Goal: Communication & Community: Answer question/provide support

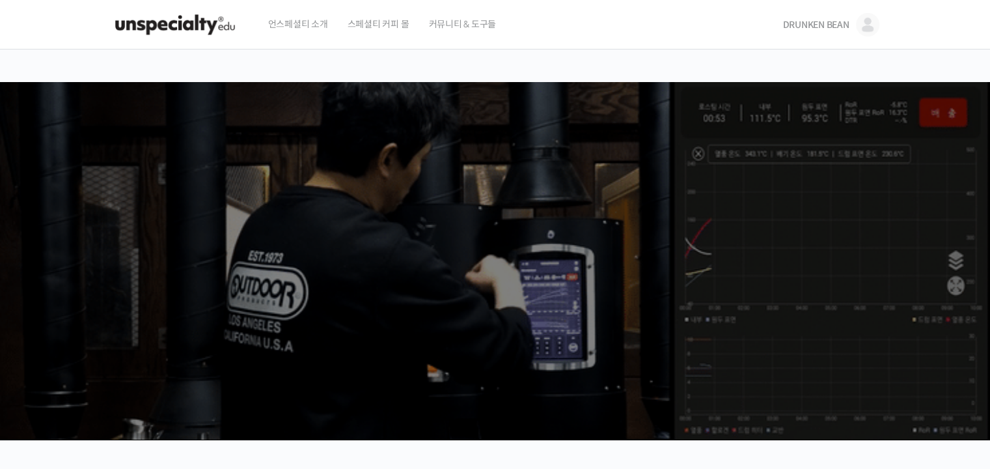
click at [831, 33] on link "DRUNKEN BEAN" at bounding box center [831, 24] width 96 height 49
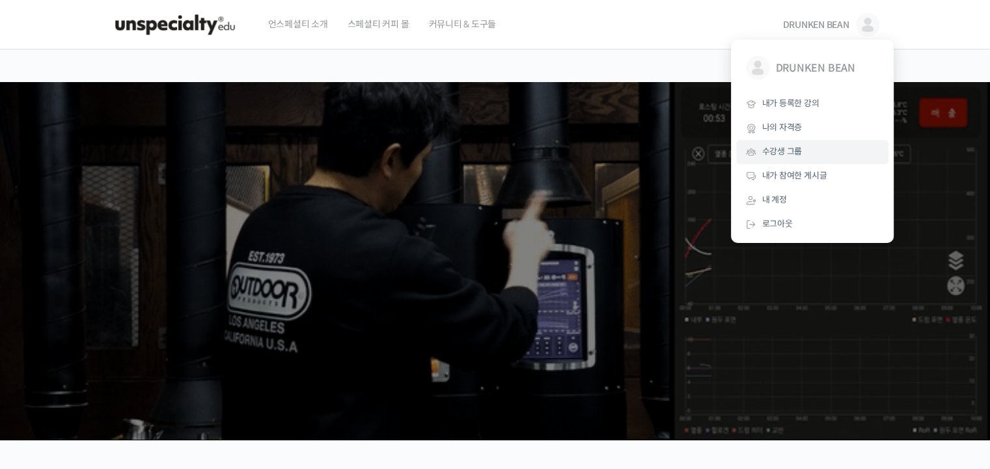
click at [788, 159] on link "수강생 그룹" at bounding box center [812, 152] width 152 height 24
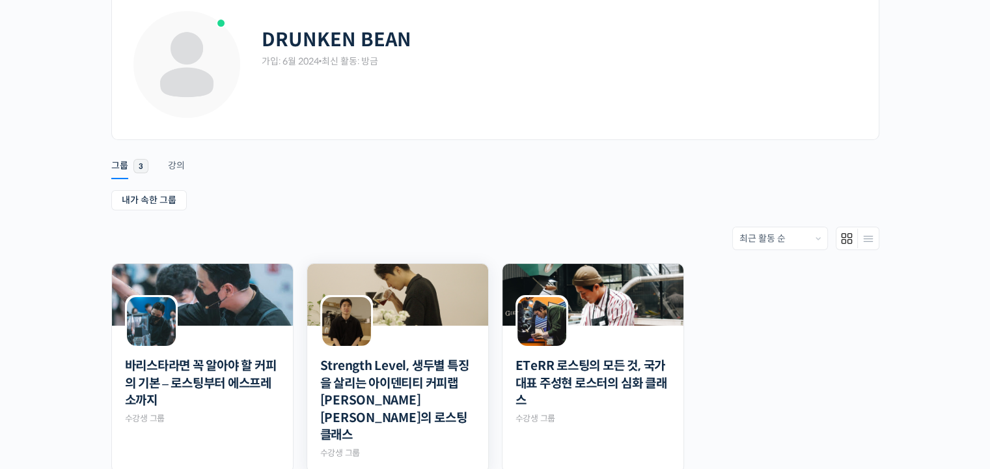
scroll to position [242, 0]
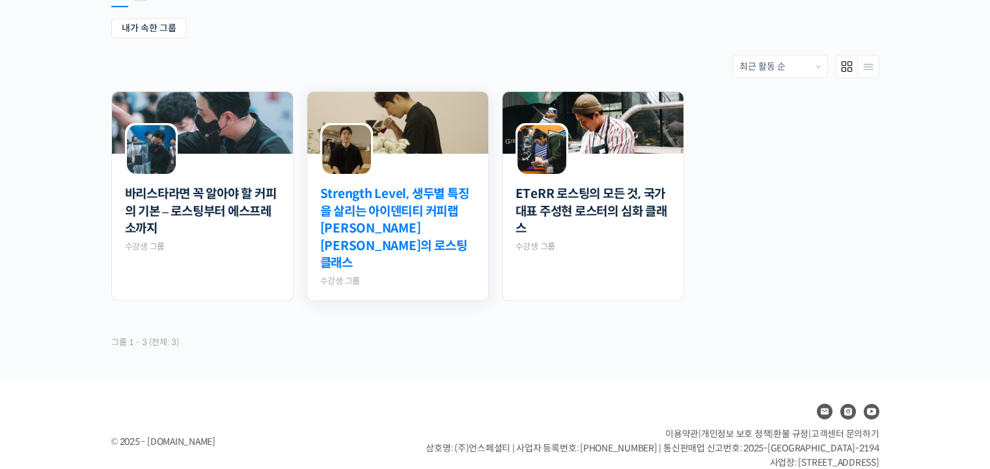
click at [402, 212] on link "Strength Level, 생두별 특징을 살리는 아이덴티티 커피랩 [PERSON_NAME] [PERSON_NAME]의 로스팅 클래스" at bounding box center [397, 229] width 155 height 87
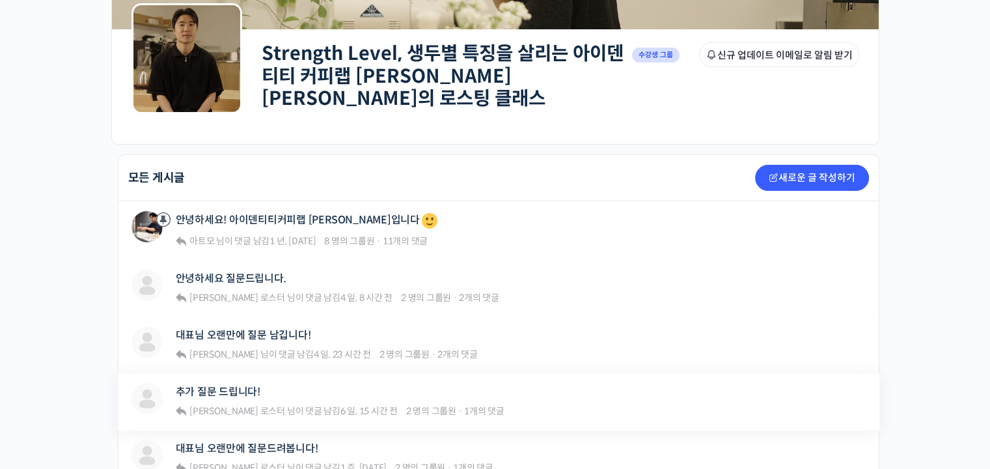
scroll to position [326, 0]
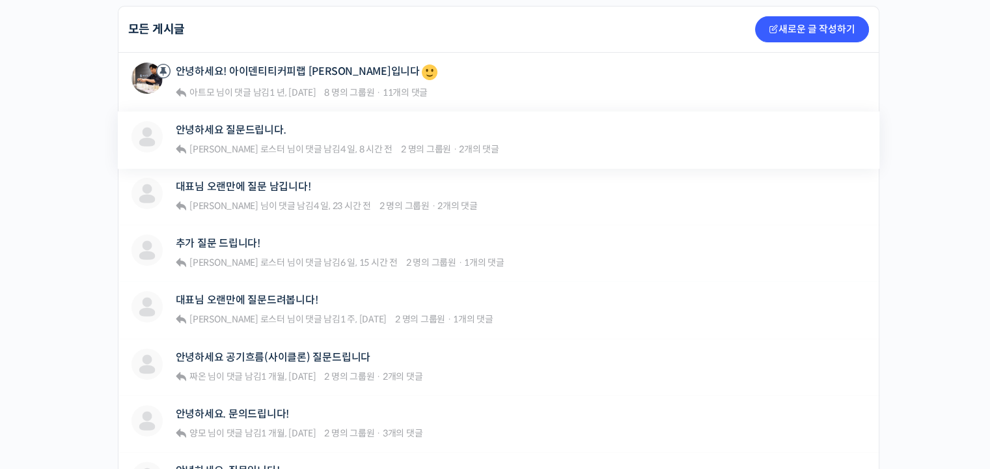
click at [357, 128] on div "안녕하세요 질문드립니다." at bounding box center [338, 130] width 324 height 18
click at [237, 124] on link "안녕하세요 질문드립니다." at bounding box center [231, 130] width 111 height 12
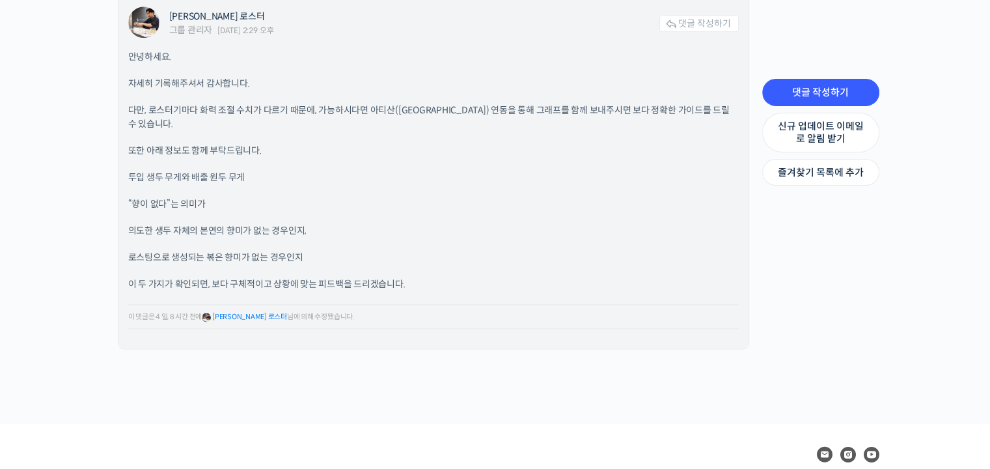
scroll to position [1792, 0]
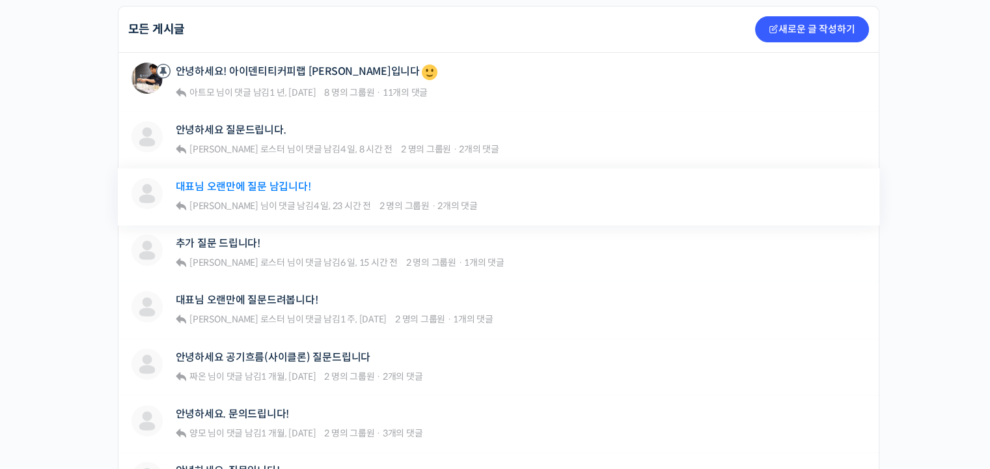
click at [239, 182] on link "대표님 오랜만에 질문 남깁니다!" at bounding box center [243, 186] width 135 height 12
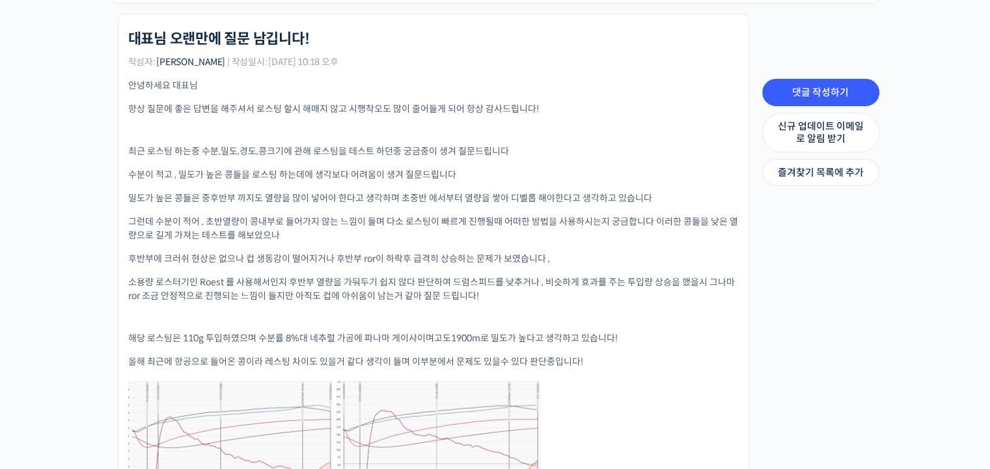
scroll to position [326, 0]
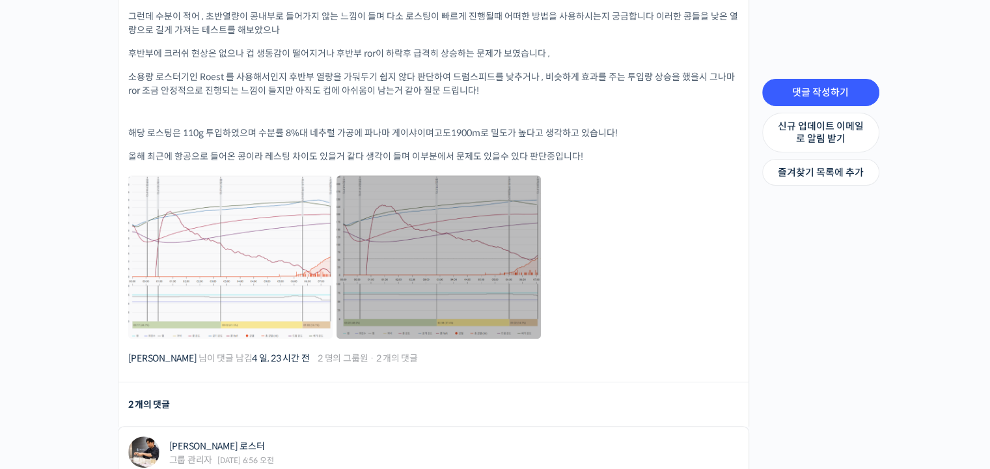
scroll to position [586, 0]
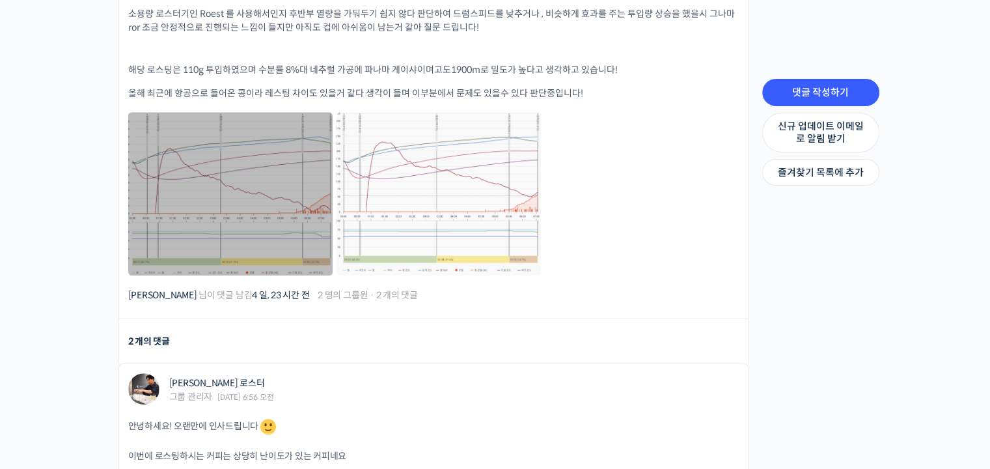
click at [266, 182] on link at bounding box center [230, 193] width 204 height 163
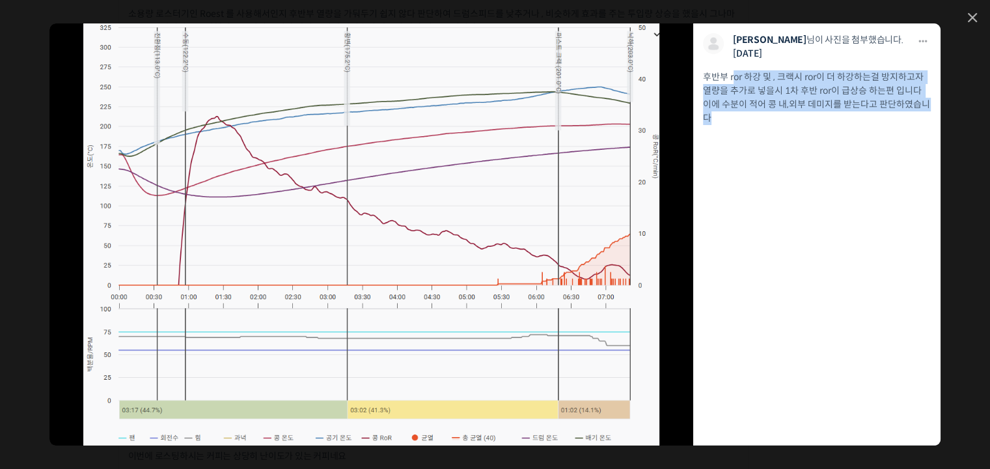
drag, startPoint x: 735, startPoint y: 74, endPoint x: 804, endPoint y: 129, distance: 89.0
click at [804, 129] on li "다운로드 다운로드 김형하 님이 사진을 첨부했습니다. 1주 전 후반부 ror 하강 및 , 크랙시 ror이 더 하강하는걸 방지하고자 열량을 추가로…" at bounding box center [817, 234] width 247 height 422
click at [801, 162] on li "다운로드 다운로드 김형하 님이 사진을 첨부했습니다. 1주 전 후반부 ror 하강 및 , 크랙시 ror이 더 하강하는걸 방지하고자 열량을 추가로…" at bounding box center [817, 234] width 247 height 422
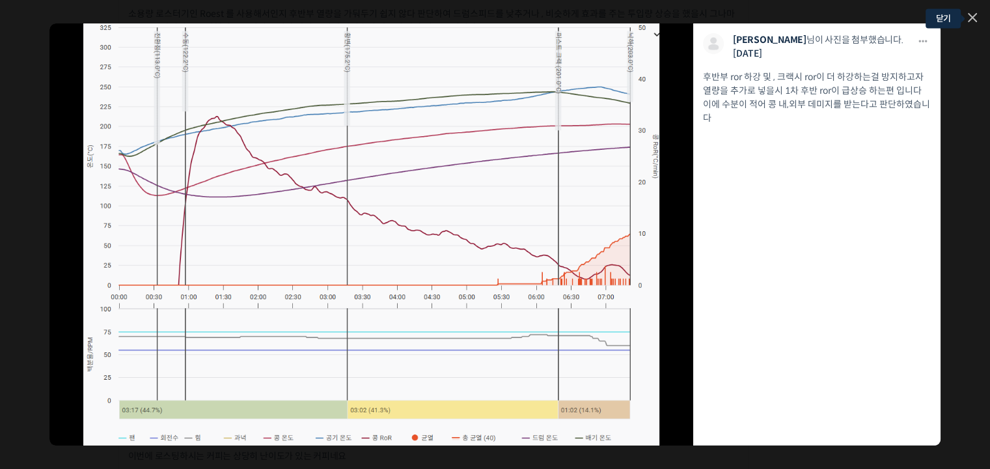
click at [973, 14] on icon at bounding box center [972, 17] width 9 height 9
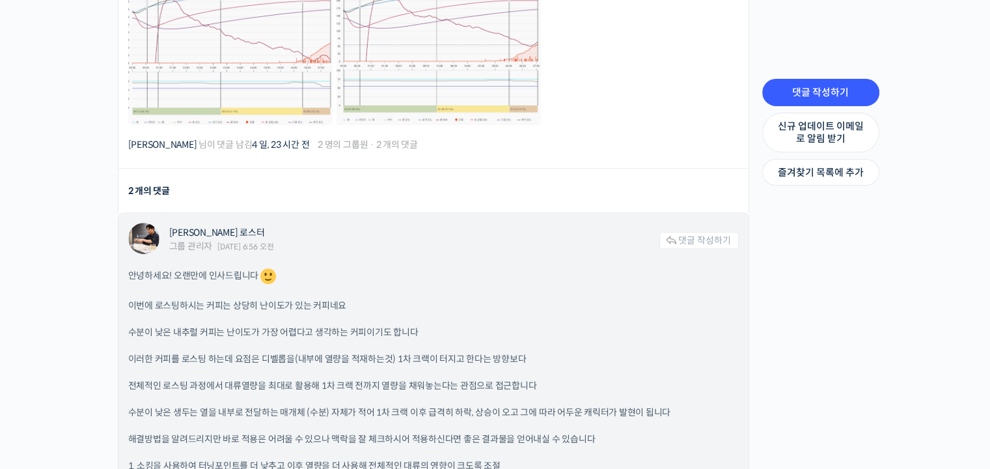
scroll to position [912, 0]
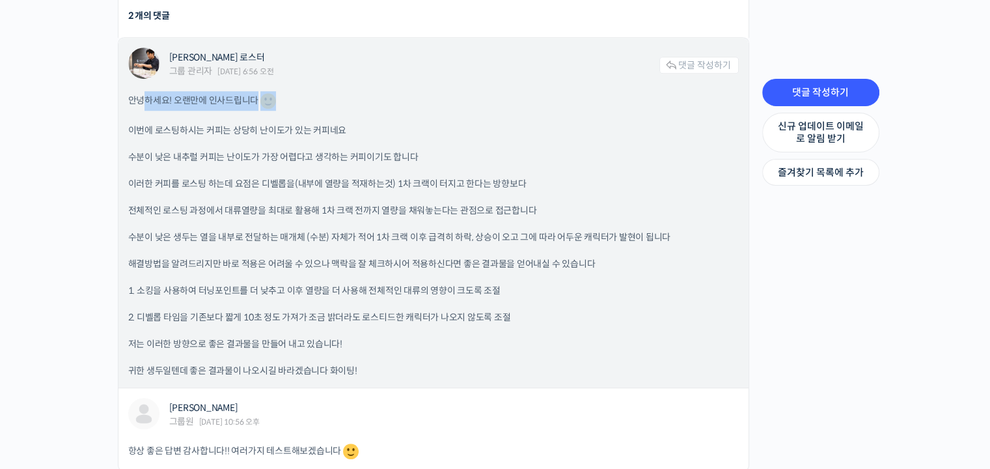
drag, startPoint x: 142, startPoint y: 89, endPoint x: 387, endPoint y: 87, distance: 244.9
click at [387, 91] on p "안녕하세요! 오랜만에 인사드립니다" at bounding box center [433, 101] width 611 height 20
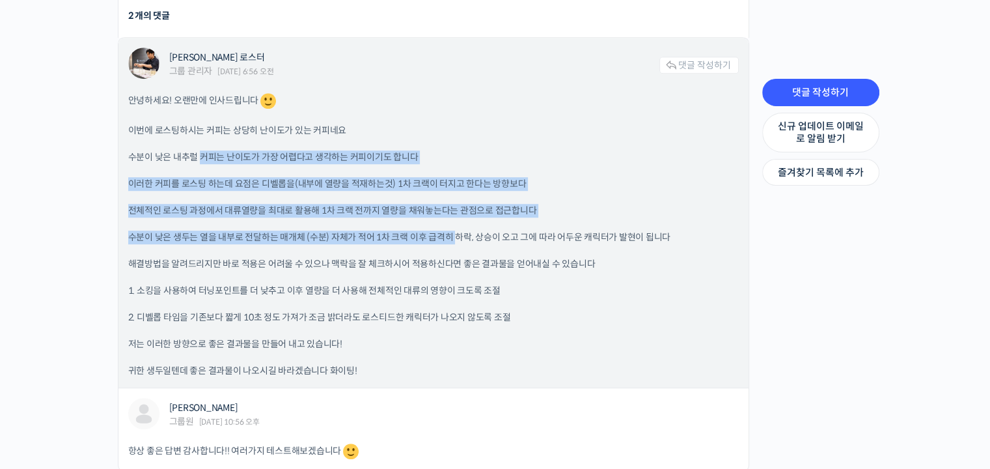
drag, startPoint x: 203, startPoint y: 148, endPoint x: 453, endPoint y: 234, distance: 264.8
click at [453, 234] on div "안녕하세요! 오랜만에 인사드립니다 이번에 로스팅하시는 커피는 상당히 난이도가 있는 커피네요 수분이 낮은 내추럴 커피는 난이도가 가장 어렵다고 …" at bounding box center [433, 234] width 611 height 287
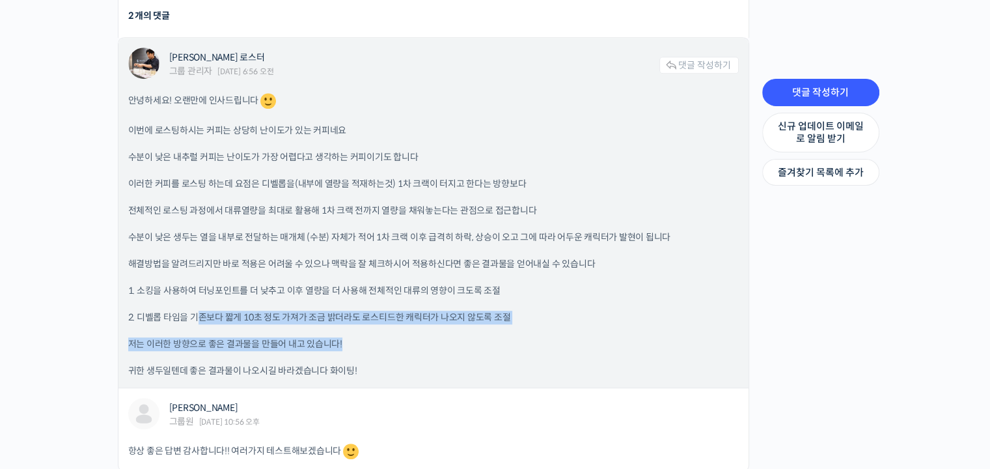
drag, startPoint x: 198, startPoint y: 305, endPoint x: 645, endPoint y: 335, distance: 447.8
click at [645, 335] on div "안녕하세요! 오랜만에 인사드립니다 이번에 로스팅하시는 커피는 상당히 난이도가 있는 커피네요 수분이 낮은 내추럴 커피는 난이도가 가장 어렵다고 …" at bounding box center [433, 234] width 611 height 287
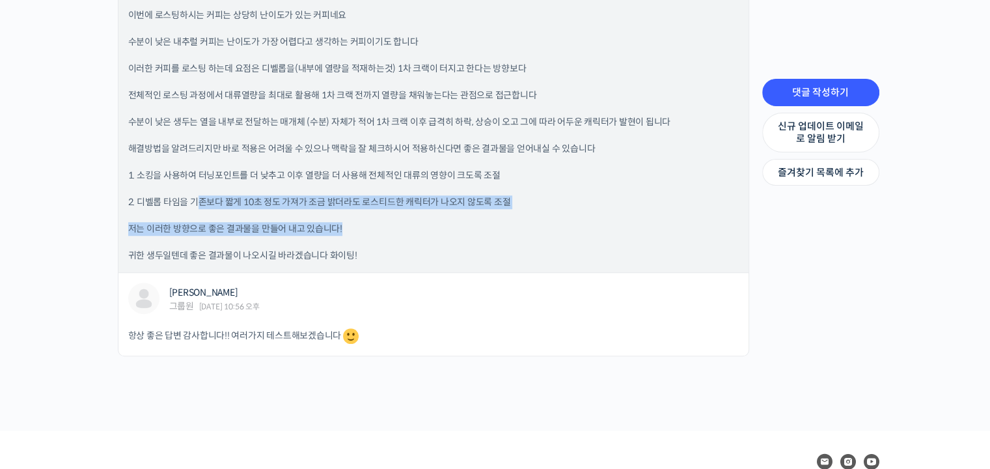
scroll to position [1104, 0]
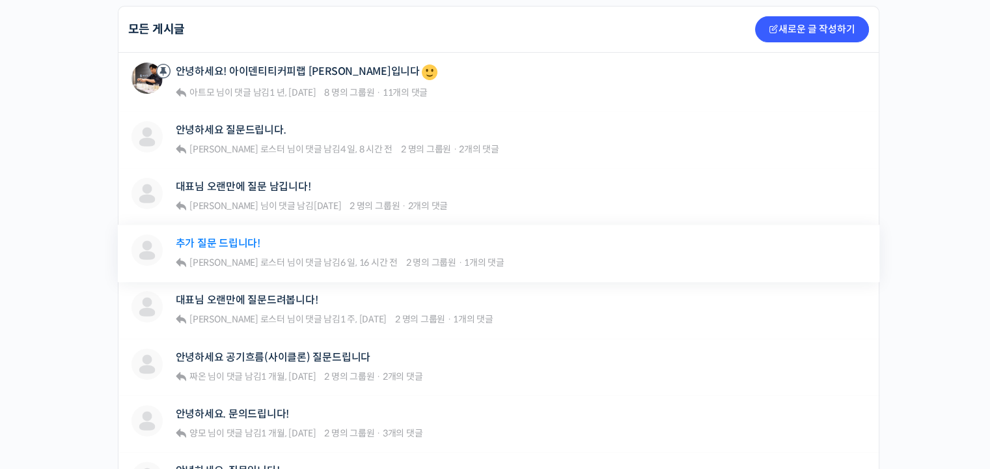
click at [208, 238] on link "추가 질문 드립니다!" at bounding box center [218, 243] width 85 height 12
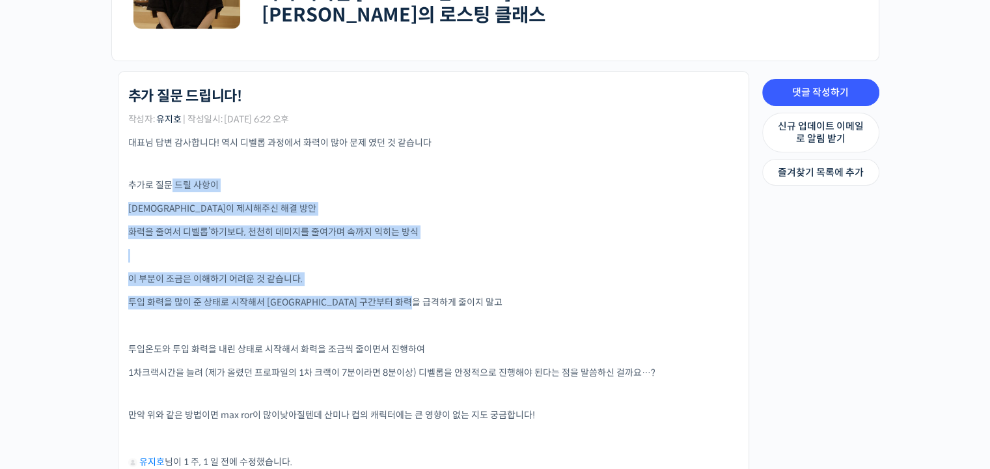
drag, startPoint x: 170, startPoint y: 173, endPoint x: 574, endPoint y: 289, distance: 420.0
click at [574, 289] on div "대표님 답변 감사합니다! 역시 디벨롭 과정에서 화력이 많아 문제 였던 것 같습니다 추가로 질문 드릴 사항이 대표님이 제시해주신 해결 방안 화력…" at bounding box center [433, 309] width 611 height 346
click at [578, 296] on p "투입 화력을 많이 준 상태로 시작해서 마이야르 구간부터 화력을 급격하게 줄이지 말고" at bounding box center [433, 303] width 611 height 14
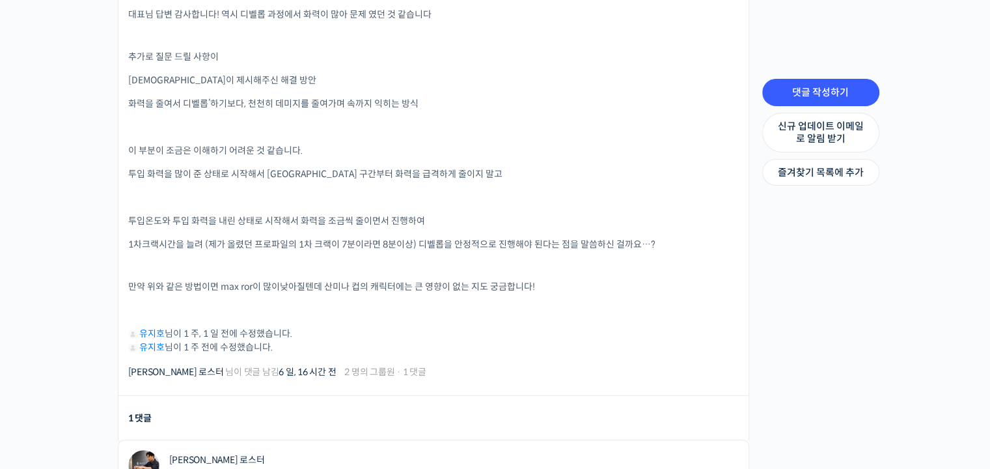
scroll to position [391, 0]
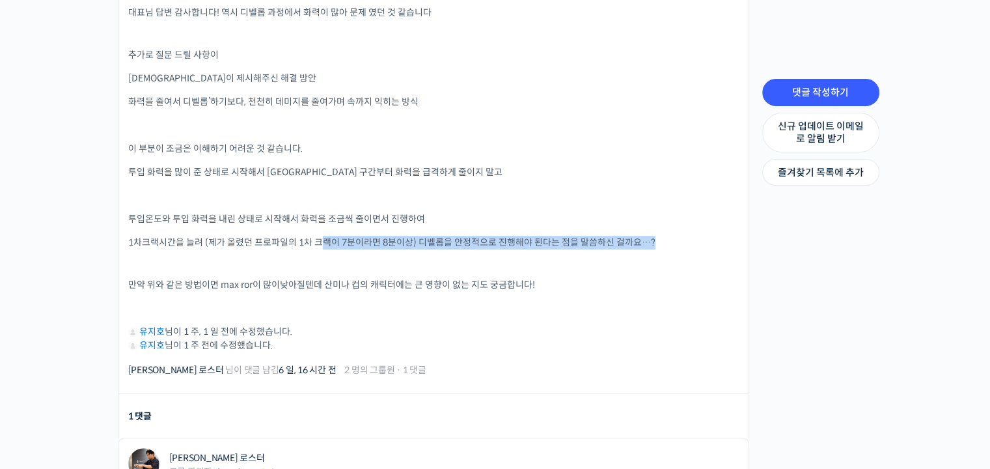
drag, startPoint x: 320, startPoint y: 232, endPoint x: 555, endPoint y: 249, distance: 235.7
click at [555, 249] on div "대표님 답변 감사합니다! 역시 디벨롭 과정에서 화력이 많아 문제 였던 것 같습니다 추가로 질문 드릴 사항이 대표님이 제시해주신 해결 방안 화력…" at bounding box center [433, 179] width 611 height 346
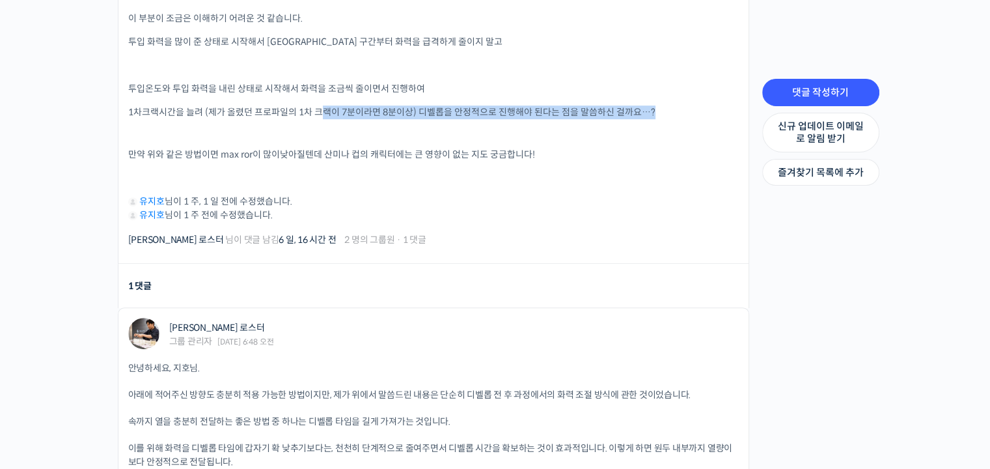
scroll to position [716, 0]
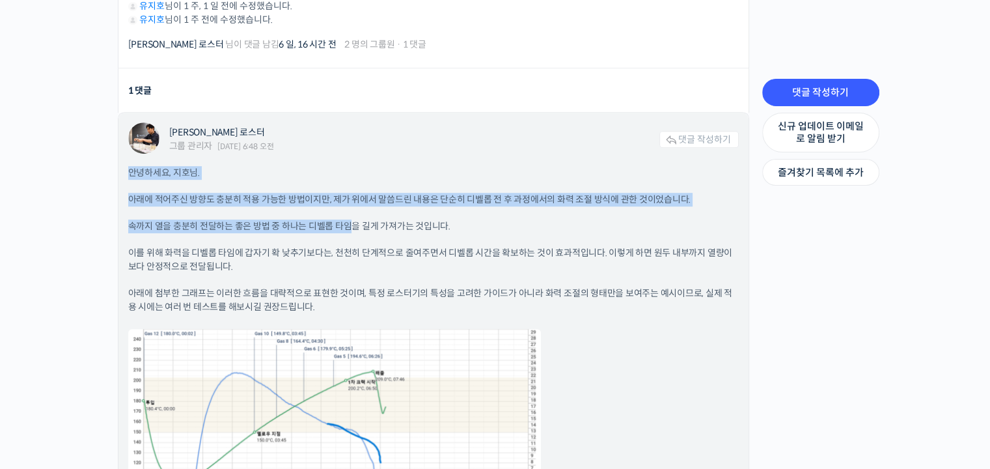
drag, startPoint x: 128, startPoint y: 164, endPoint x: 346, endPoint y: 203, distance: 222.1
click at [346, 203] on div "안녕하세요, 지호님. 아래에 적어주신 방향도 충분히 적용 가능한 방법이지만, 제가 위에서 말씀드린 내용은 단순히 디벨롭 전 후 과정에서의 화력…" at bounding box center [433, 375] width 611 height 418
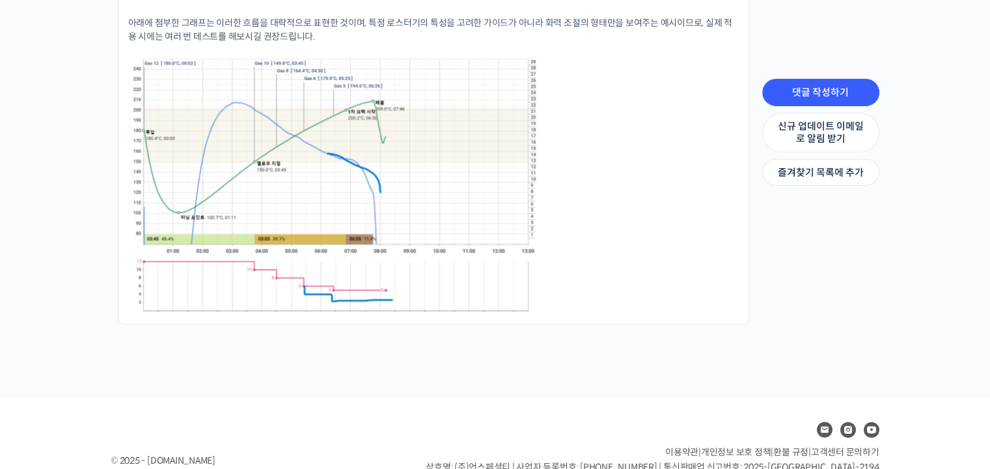
scroll to position [1032, 0]
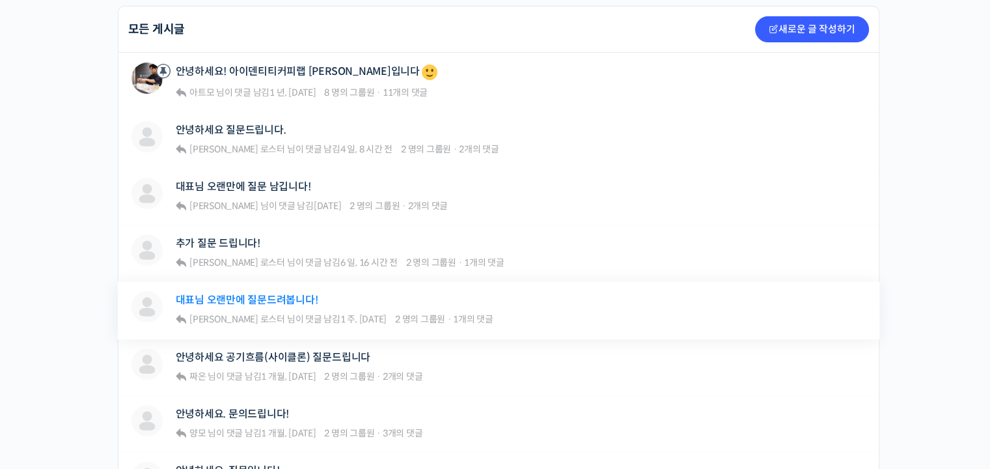
click at [281, 294] on link "대표님 오랜만에 질문드려봅니다!" at bounding box center [247, 300] width 143 height 12
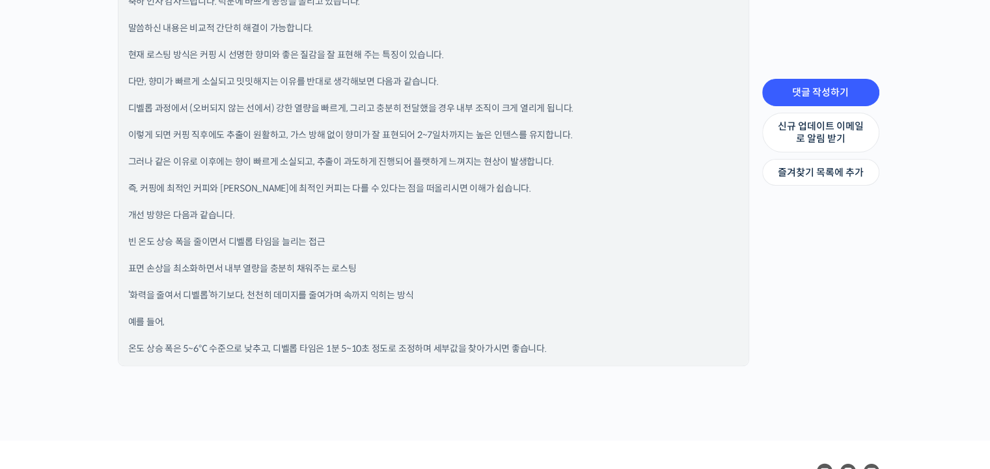
scroll to position [1266, 0]
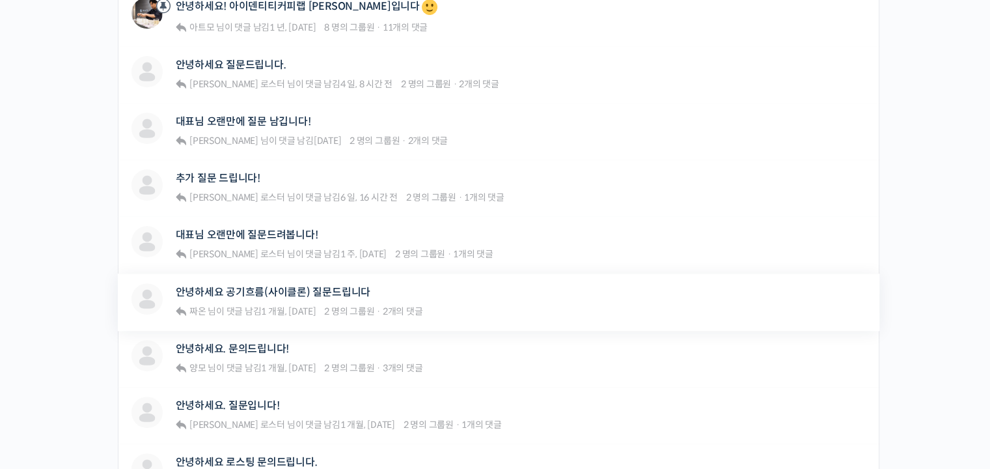
scroll to position [391, 0]
click at [325, 286] on link "안녕하세요 공기흐름(사이클론) 질문드립니다" at bounding box center [273, 292] width 195 height 12
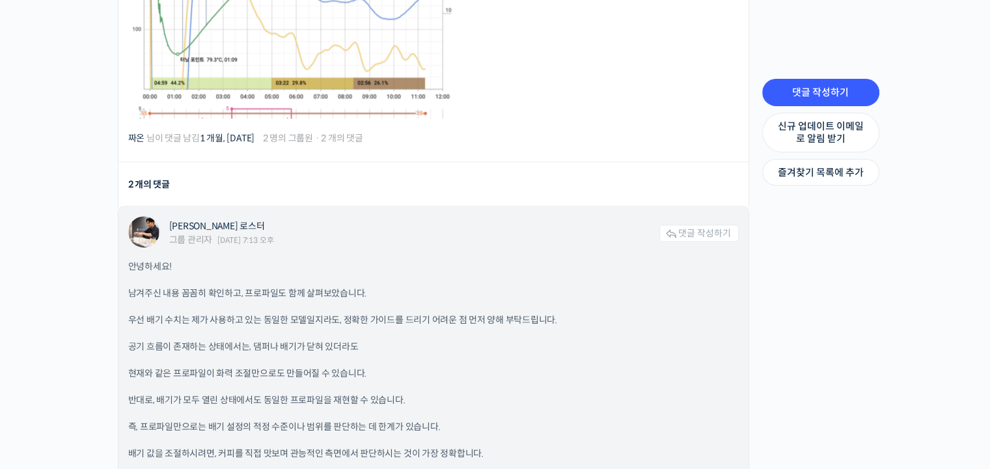
scroll to position [781, 0]
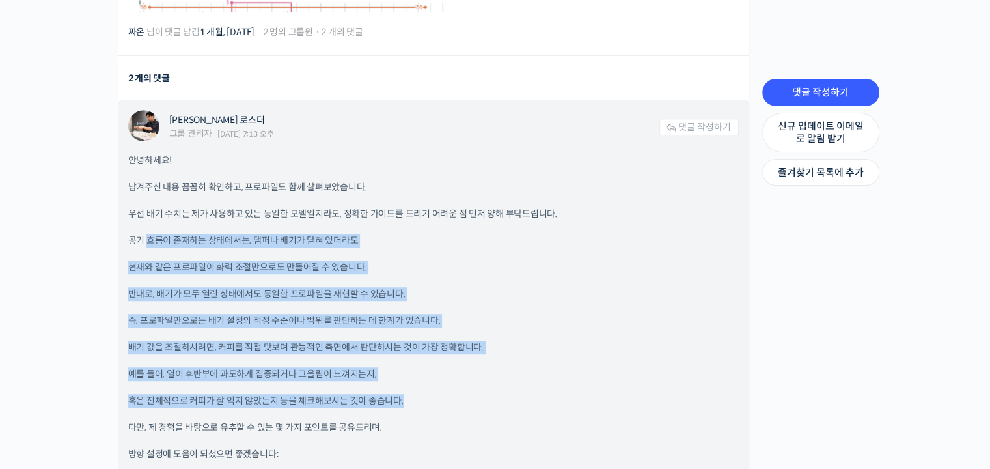
drag, startPoint x: 147, startPoint y: 231, endPoint x: 468, endPoint y: 376, distance: 352.9
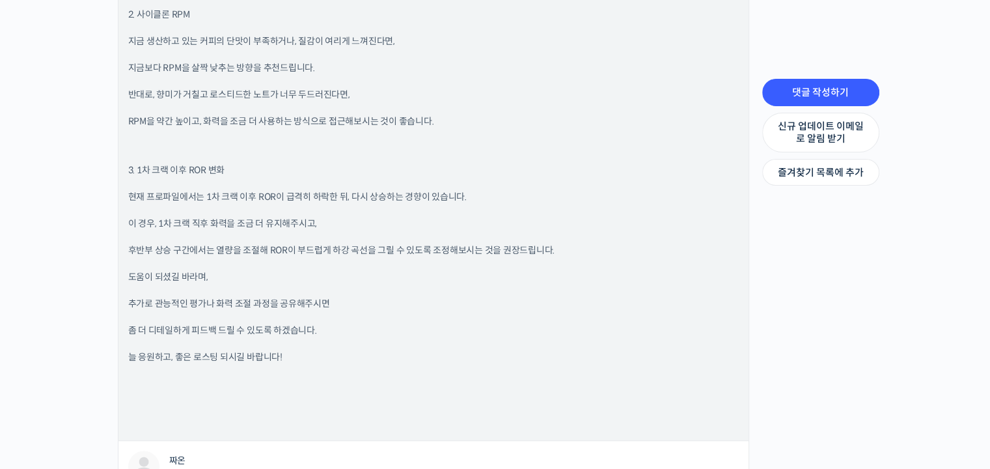
scroll to position [1237, 0]
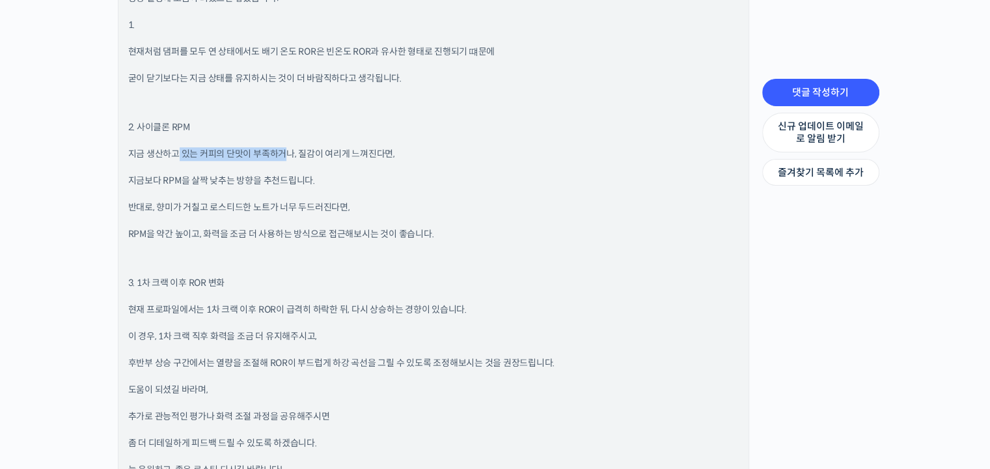
drag, startPoint x: 175, startPoint y: 147, endPoint x: 286, endPoint y: 148, distance: 111.4
click at [286, 148] on p "지금 생산하고 있는 커피의 단맛이 부족하거나, 질감이 여리게 느껴진다면," at bounding box center [433, 154] width 611 height 14
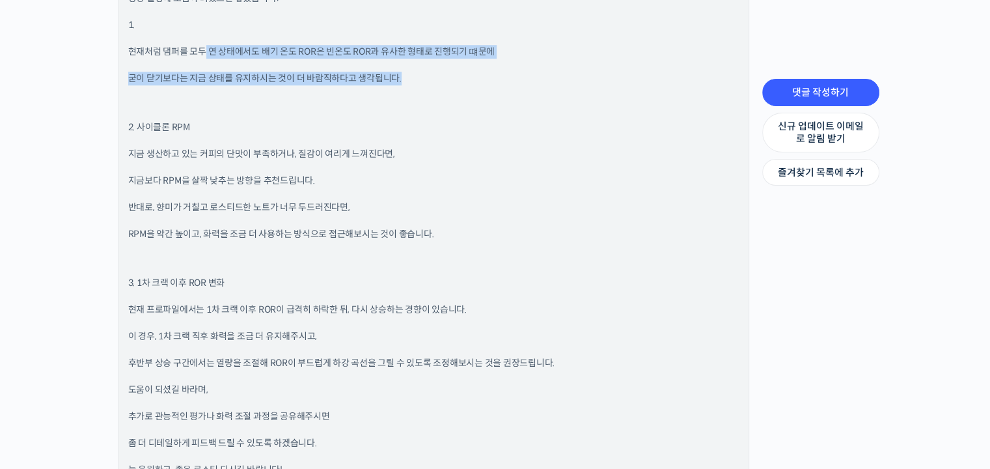
drag, startPoint x: 204, startPoint y: 43, endPoint x: 510, endPoint y: 56, distance: 305.7
click at [510, 56] on div "안녕하세요! 남겨주신 내용 꼼꼼히 확인하고, 프로파일도 함께 살펴보았습니다. 우선 배기 수치는 제가 사용하고 있는 동일한 모델일지라도, 정확한…" at bounding box center [433, 120] width 611 height 845
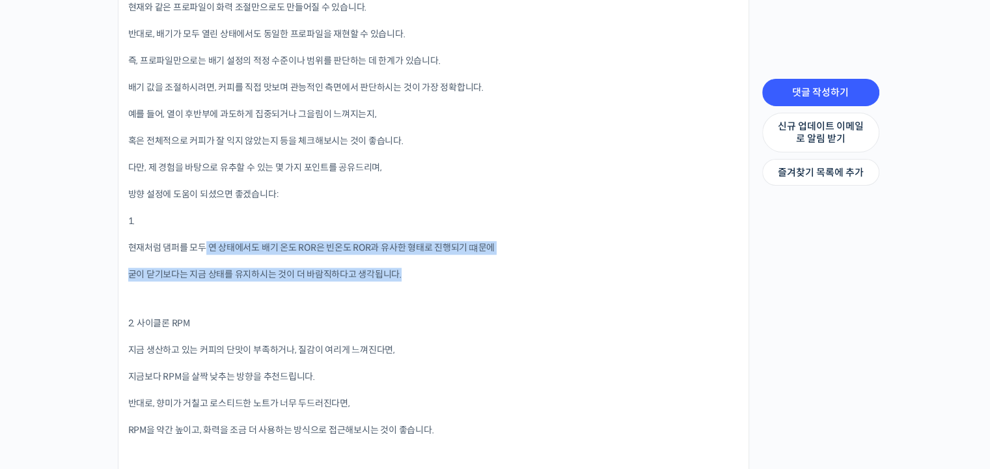
scroll to position [1172, 0]
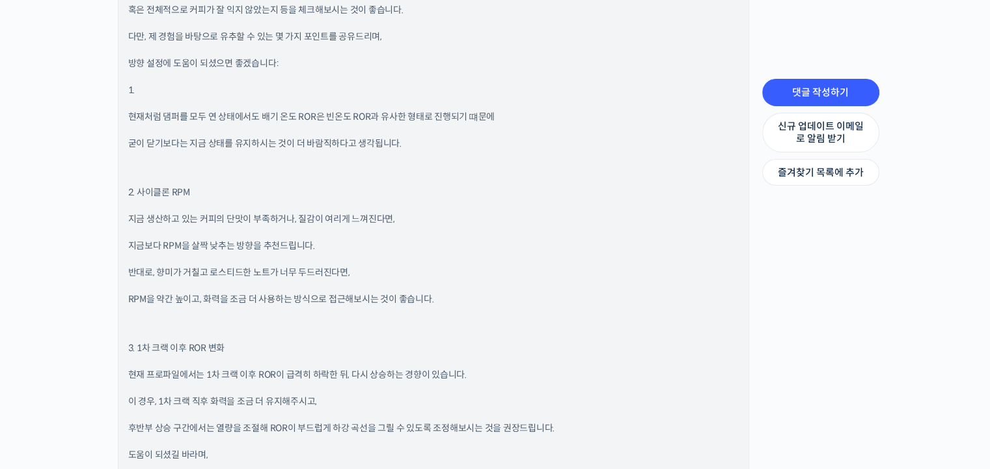
click at [494, 213] on p "지금 생산하고 있는 커피의 단맛이 부족하거나, 질감이 여리게 느껴진다면," at bounding box center [433, 219] width 611 height 14
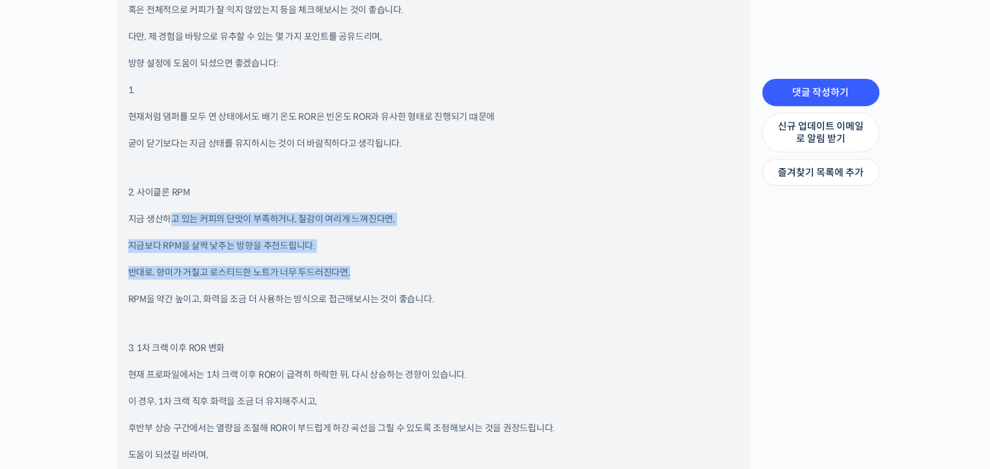
drag, startPoint x: 167, startPoint y: 214, endPoint x: 387, endPoint y: 259, distance: 224.1
click at [387, 259] on div "안녕하세요! 남겨주신 내용 꼼꼼히 확인하고, 프로파일도 함께 살펴보았습니다. 우선 배기 수치는 제가 사용하고 있는 동일한 모델일지라도, 정확한…" at bounding box center [433, 185] width 611 height 845
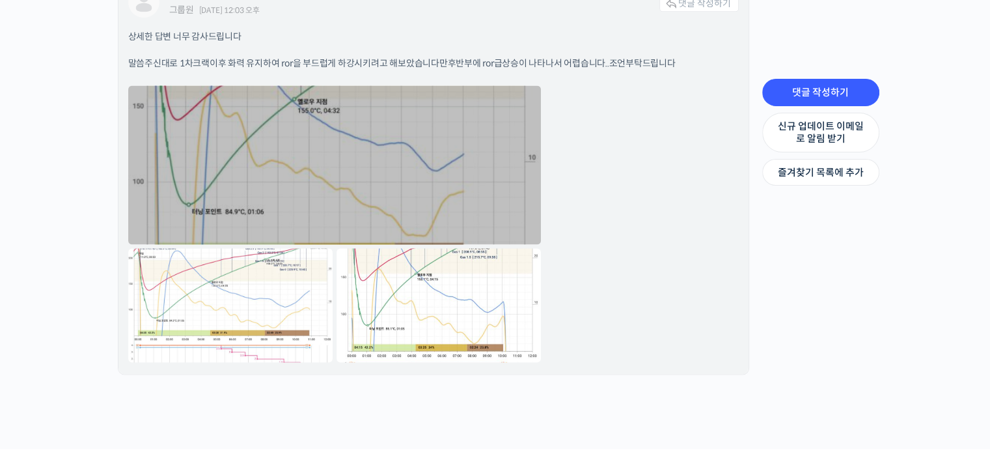
scroll to position [1909, 0]
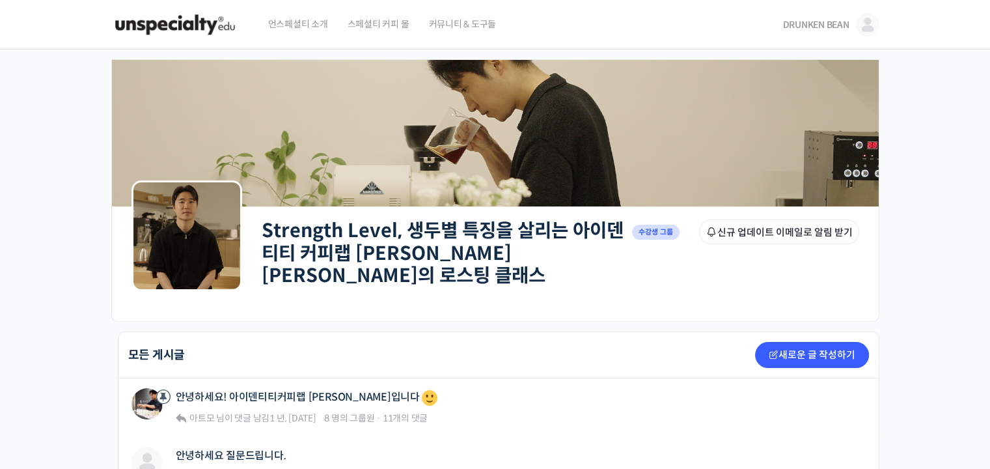
click at [835, 23] on span "DRUNKEN BEAN" at bounding box center [816, 25] width 66 height 12
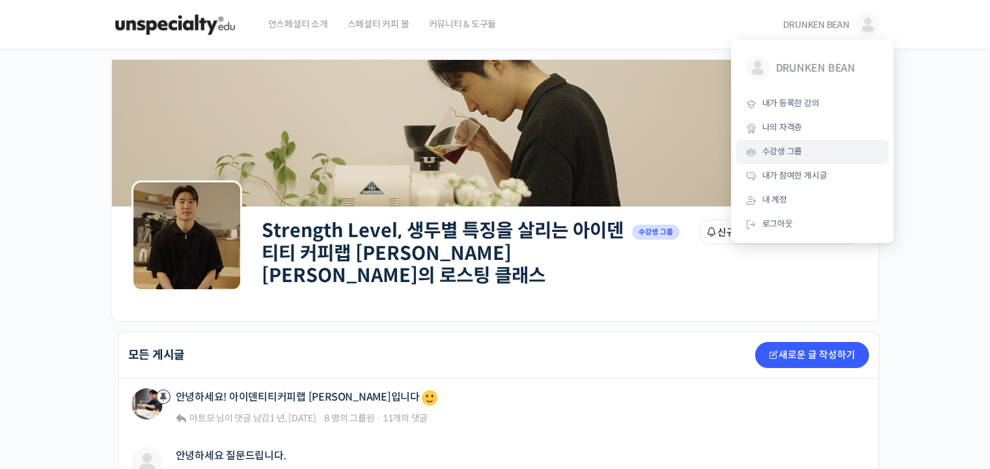
click at [803, 152] on link "수강생 그룹" at bounding box center [812, 152] width 152 height 24
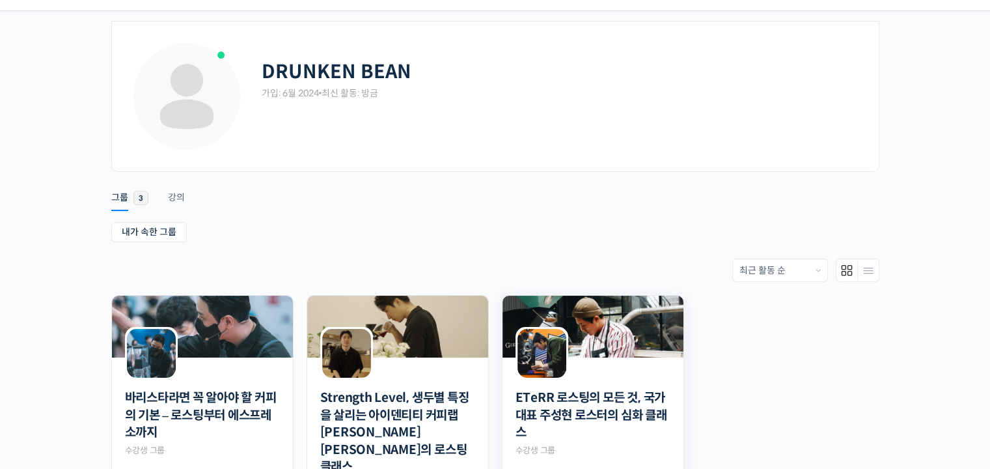
click at [600, 361] on div at bounding box center [593, 368] width 181 height 22
click at [620, 330] on img at bounding box center [593, 327] width 181 height 62
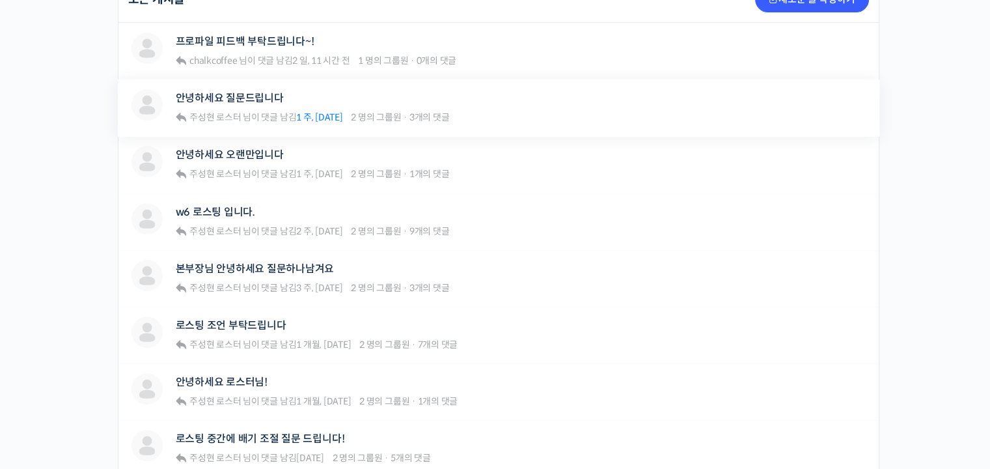
scroll to position [326, 0]
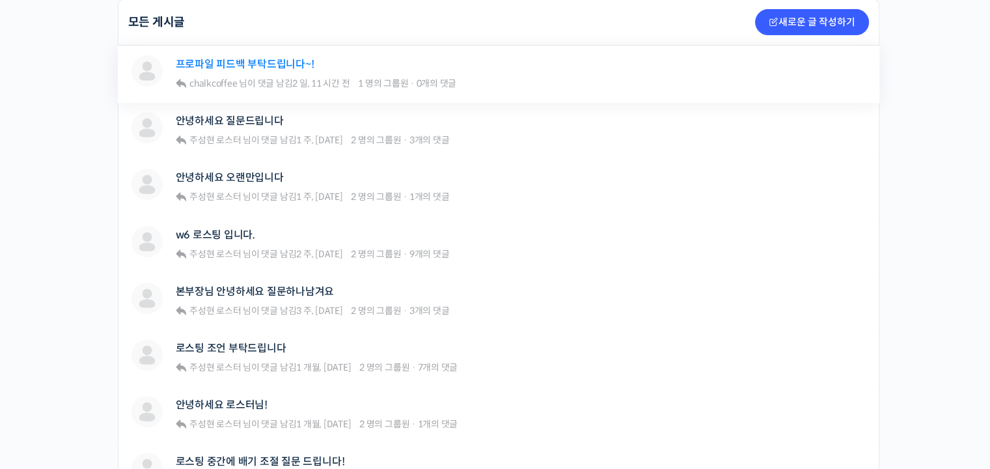
click at [292, 66] on link "프로파일 피드백 부탁드립니다~!" at bounding box center [245, 64] width 139 height 12
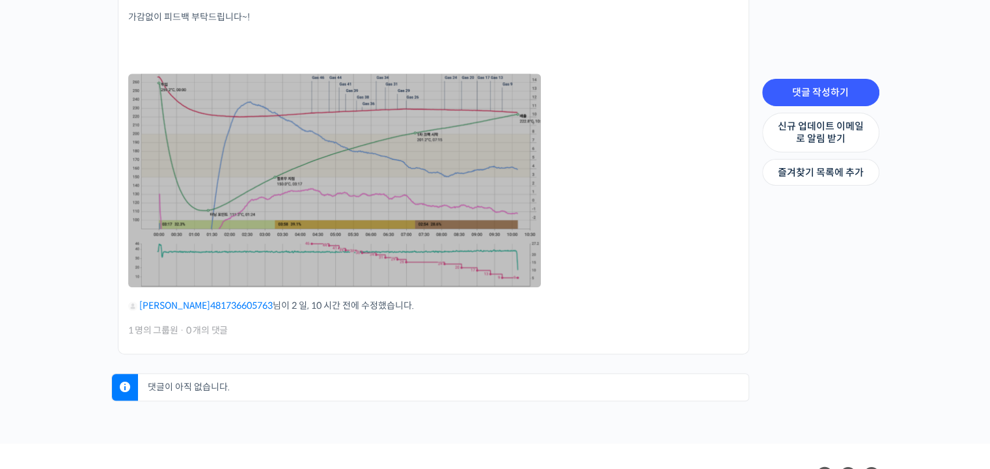
scroll to position [847, 0]
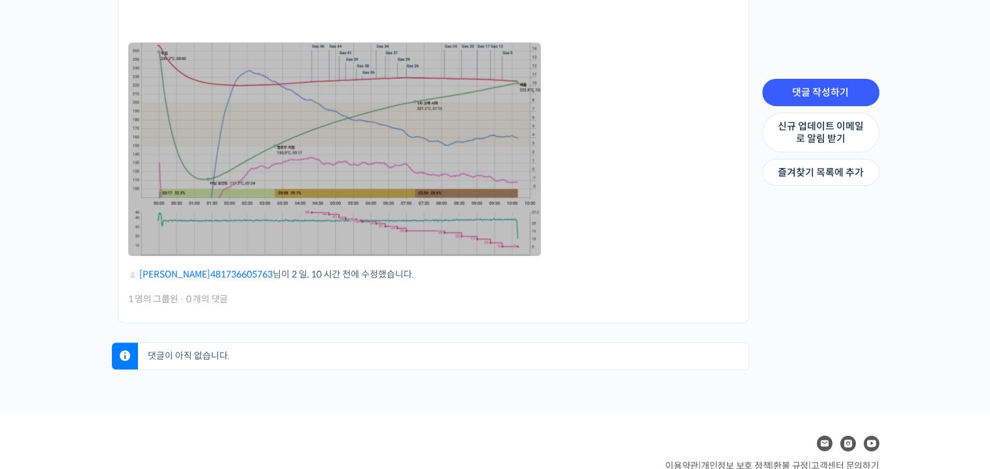
click at [328, 173] on link at bounding box center [334, 149] width 413 height 214
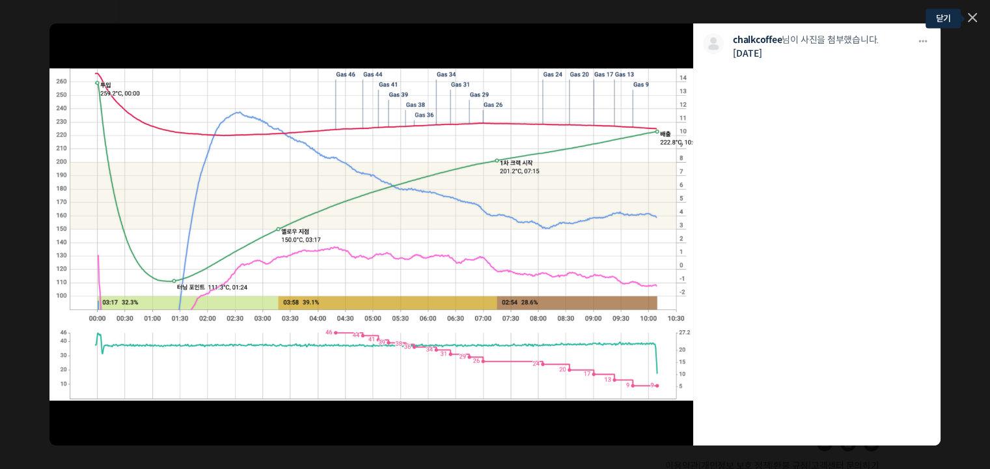
click at [974, 14] on icon at bounding box center [972, 17] width 9 height 9
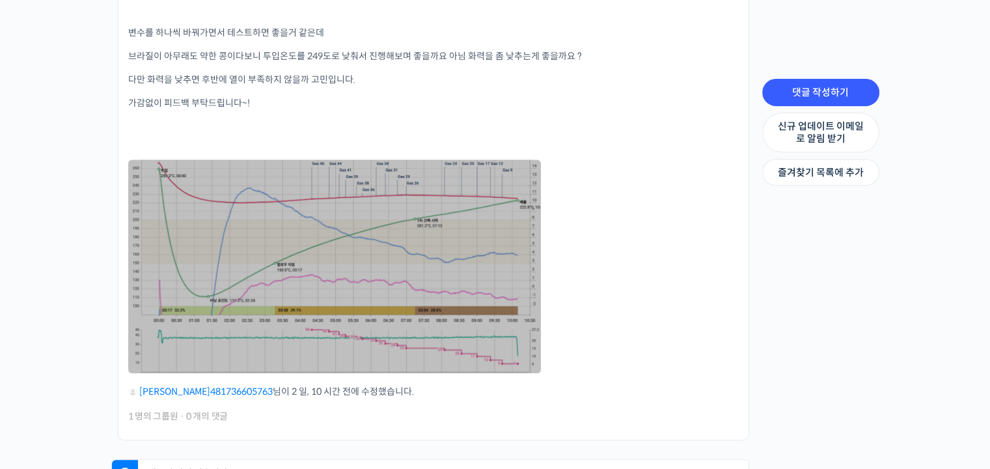
scroll to position [781, 0]
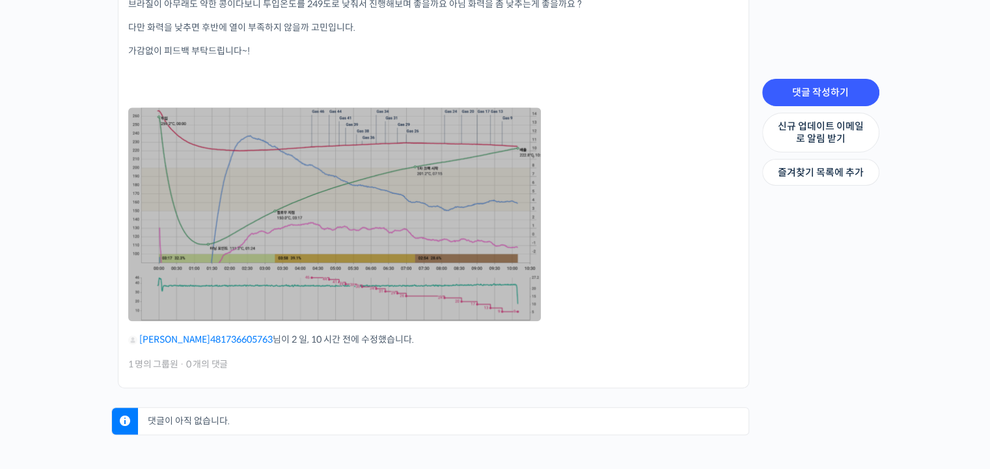
click at [401, 226] on link at bounding box center [334, 214] width 413 height 214
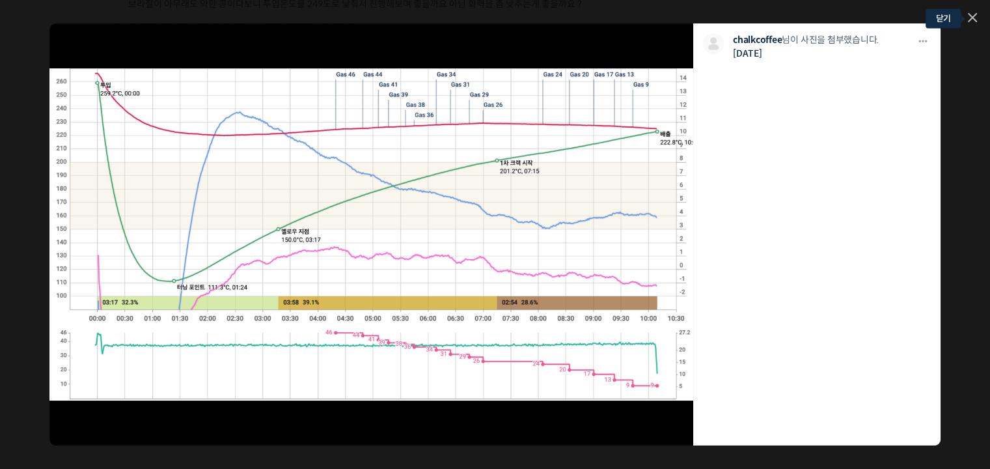
click at [973, 16] on icon at bounding box center [973, 18] width 8 height 8
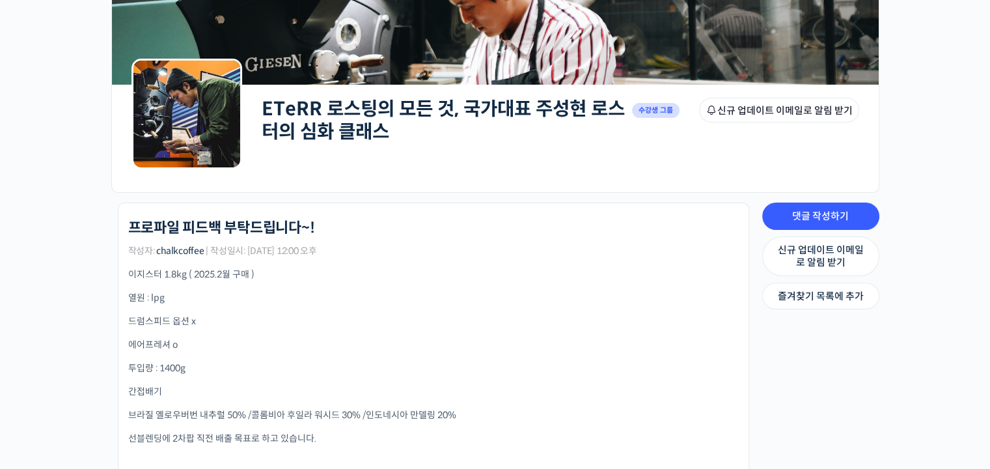
scroll to position [0, 0]
